Goal: Check status: Check status

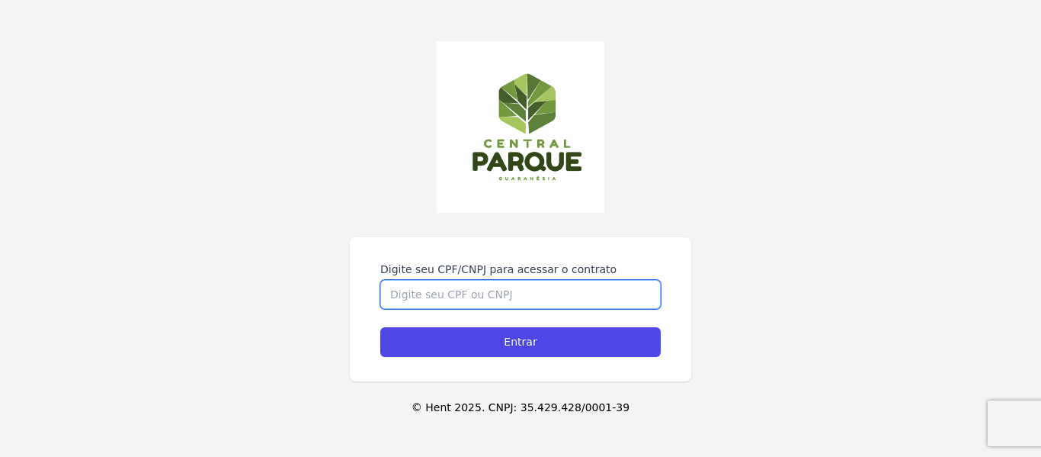
click at [490, 281] on input "Digite seu CPF/CNPJ para acessar o contrato" at bounding box center [520, 294] width 281 height 29
type input "11448820600"
click at [380, 327] on input "Entrar" at bounding box center [520, 342] width 281 height 30
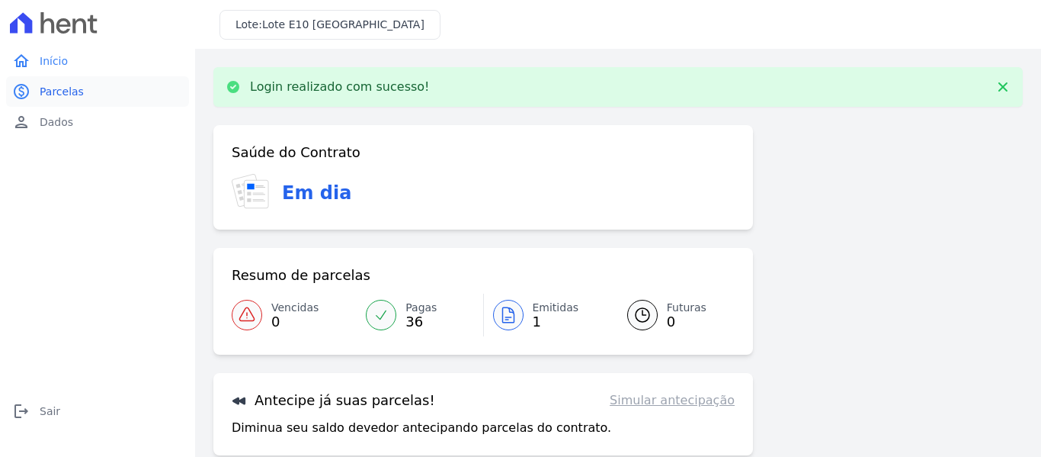
click at [64, 83] on link "paid Parcelas" at bounding box center [97, 91] width 183 height 30
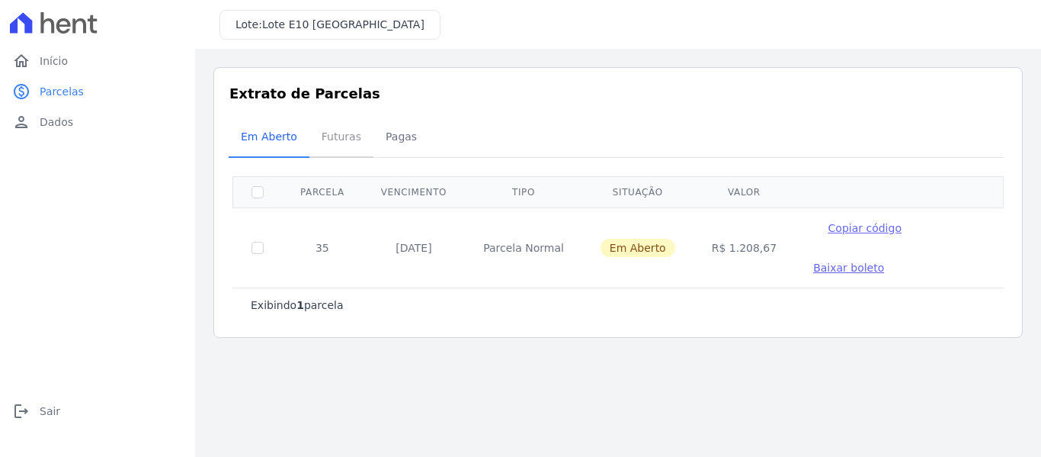
click at [331, 134] on span "Futuras" at bounding box center [342, 136] width 58 height 30
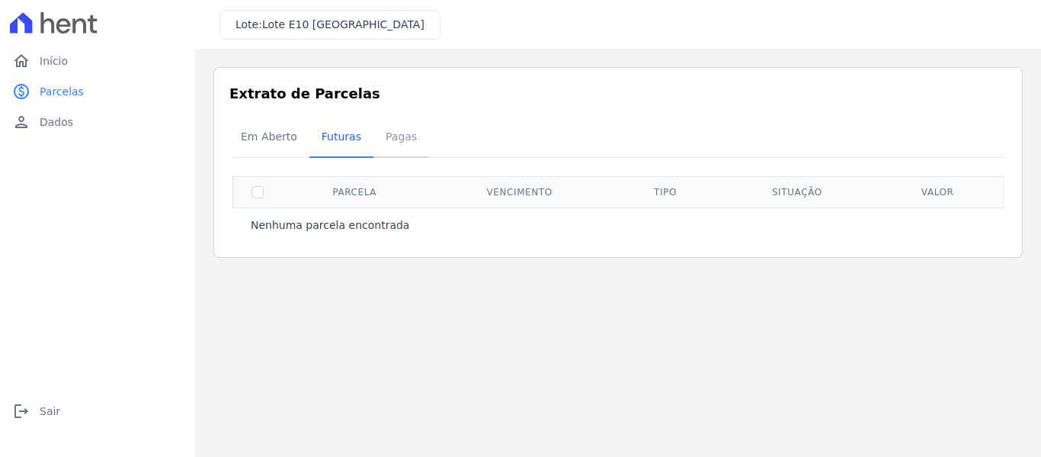
click at [393, 146] on span "Pagas" at bounding box center [402, 136] width 50 height 30
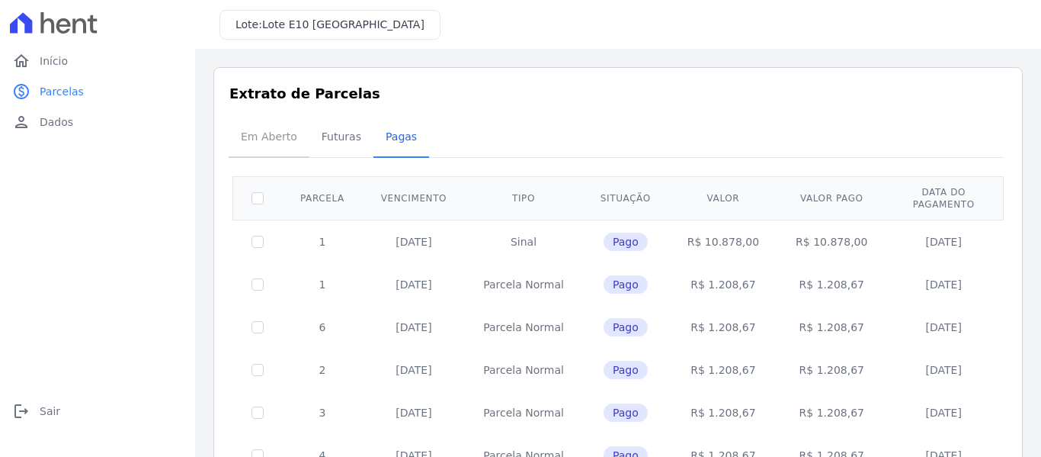
click at [292, 139] on span "Em Aberto" at bounding box center [269, 136] width 75 height 30
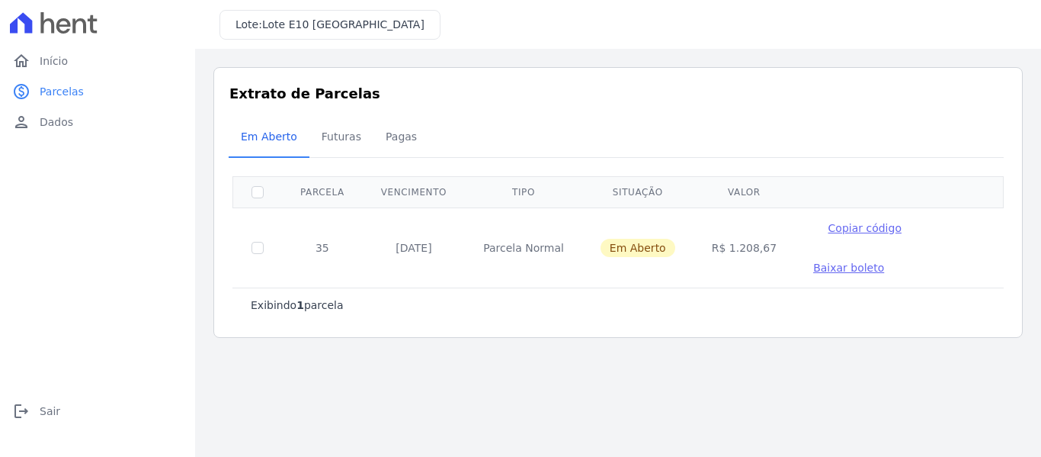
click at [836, 227] on span "Copiar código" at bounding box center [865, 228] width 73 height 12
click at [70, 91] on span "Parcelas" at bounding box center [62, 91] width 44 height 15
click at [56, 63] on span "Início" at bounding box center [54, 60] width 28 height 15
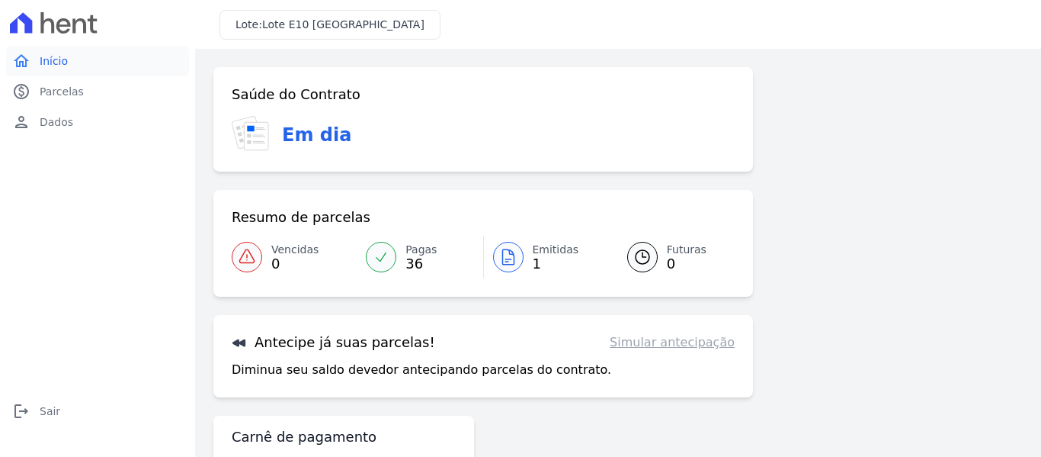
click at [56, 62] on span "Início" at bounding box center [54, 60] width 28 height 15
click at [50, 93] on span "Parcelas" at bounding box center [62, 91] width 44 height 15
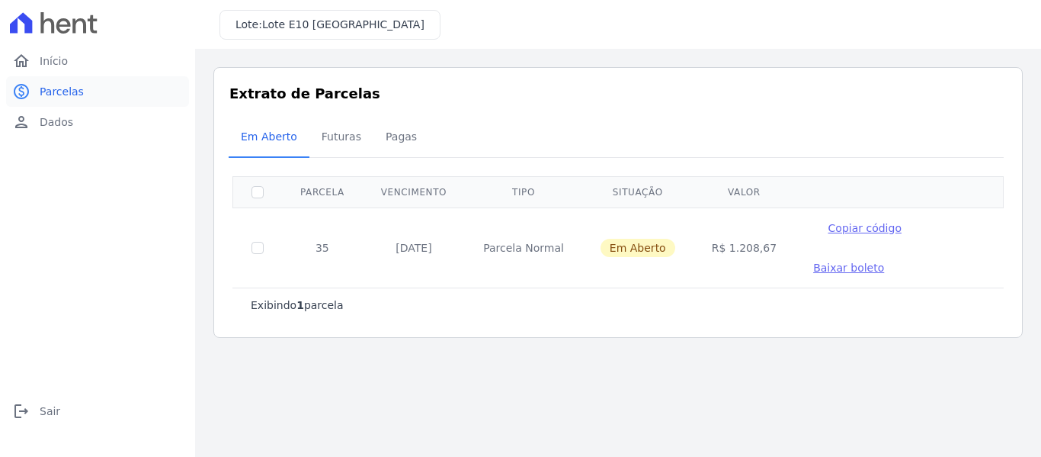
click at [54, 88] on span "Parcelas" at bounding box center [62, 91] width 44 height 15
click at [47, 60] on span "Início" at bounding box center [54, 60] width 28 height 15
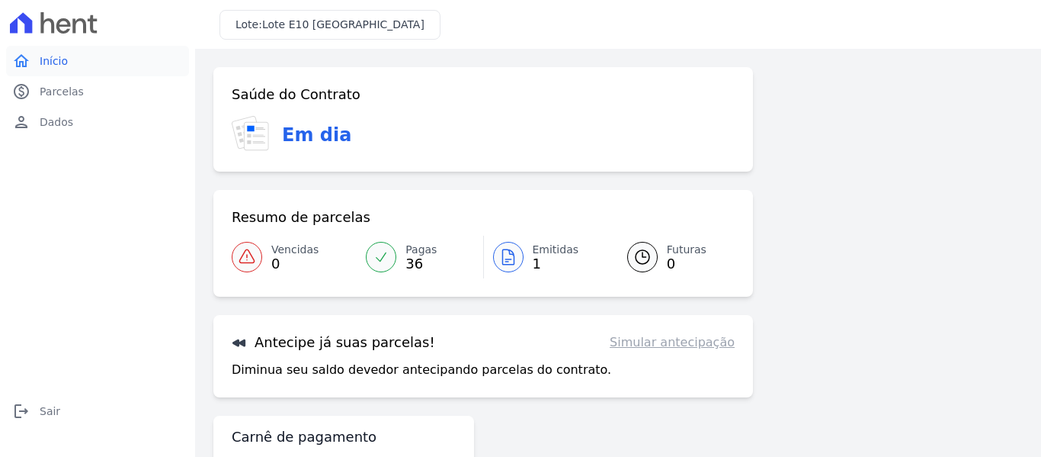
click at [51, 68] on span "Início" at bounding box center [54, 60] width 28 height 15
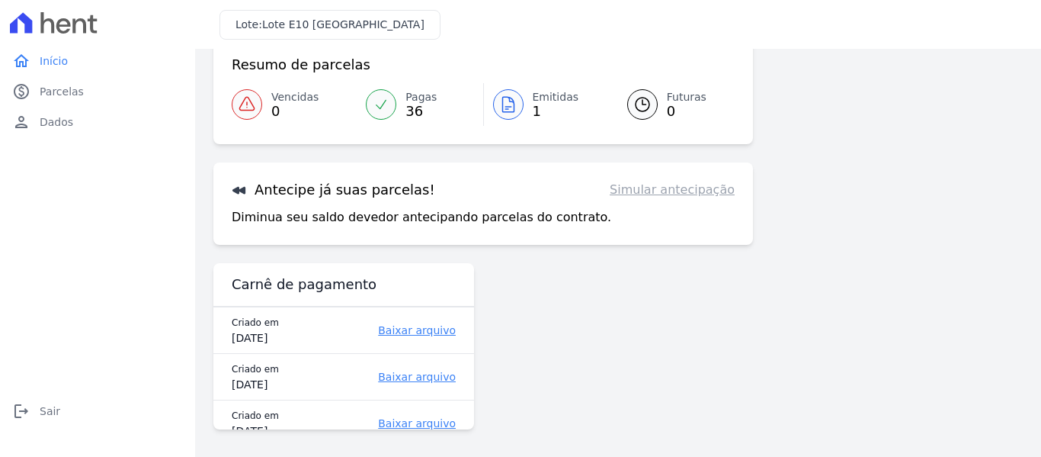
scroll to position [156, 0]
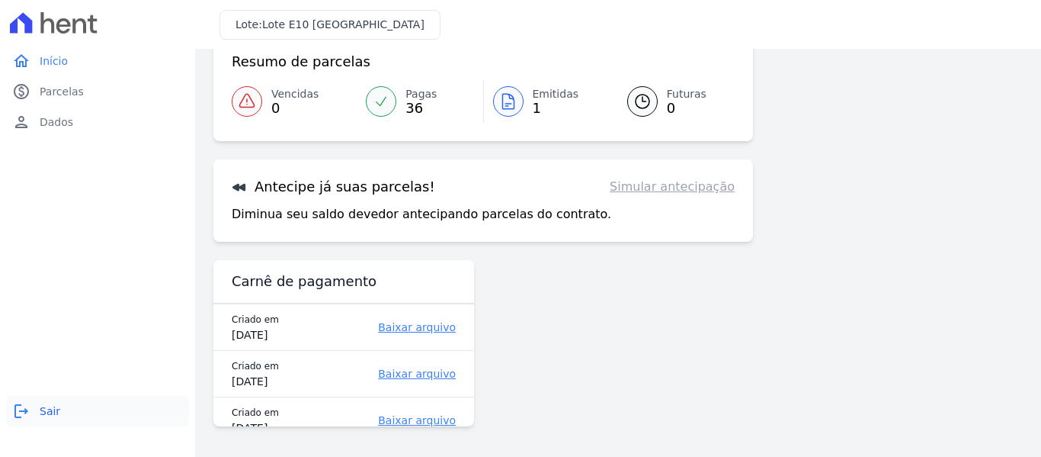
click at [52, 412] on span "Sair" at bounding box center [50, 410] width 21 height 15
